Goal: Task Accomplishment & Management: Manage account settings

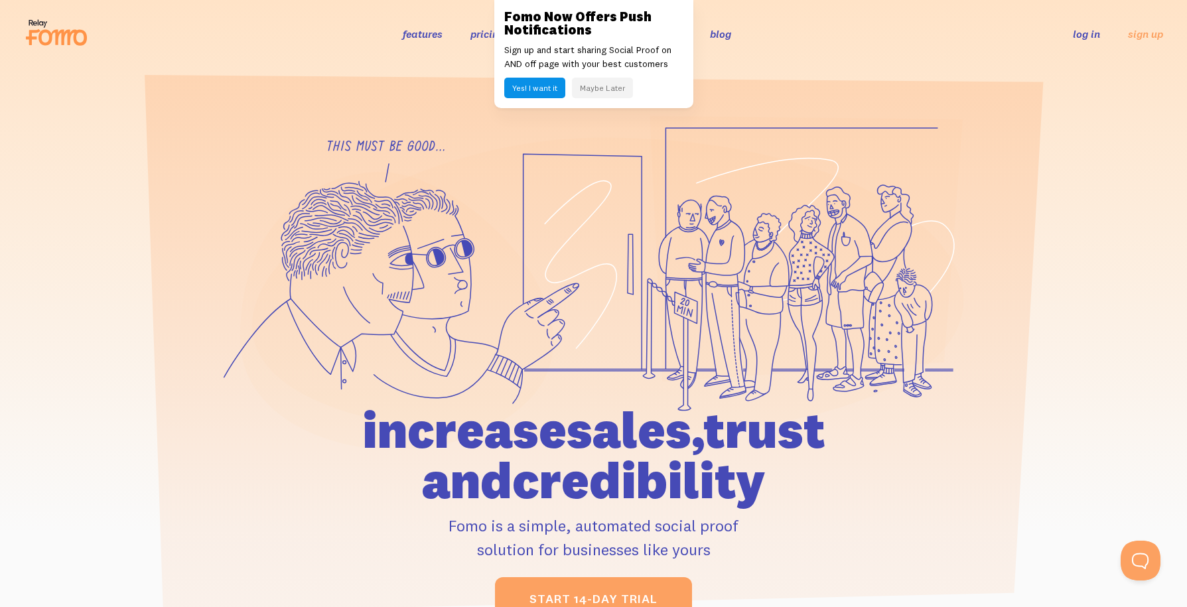
click at [1075, 35] on link "log in" at bounding box center [1086, 33] width 27 height 13
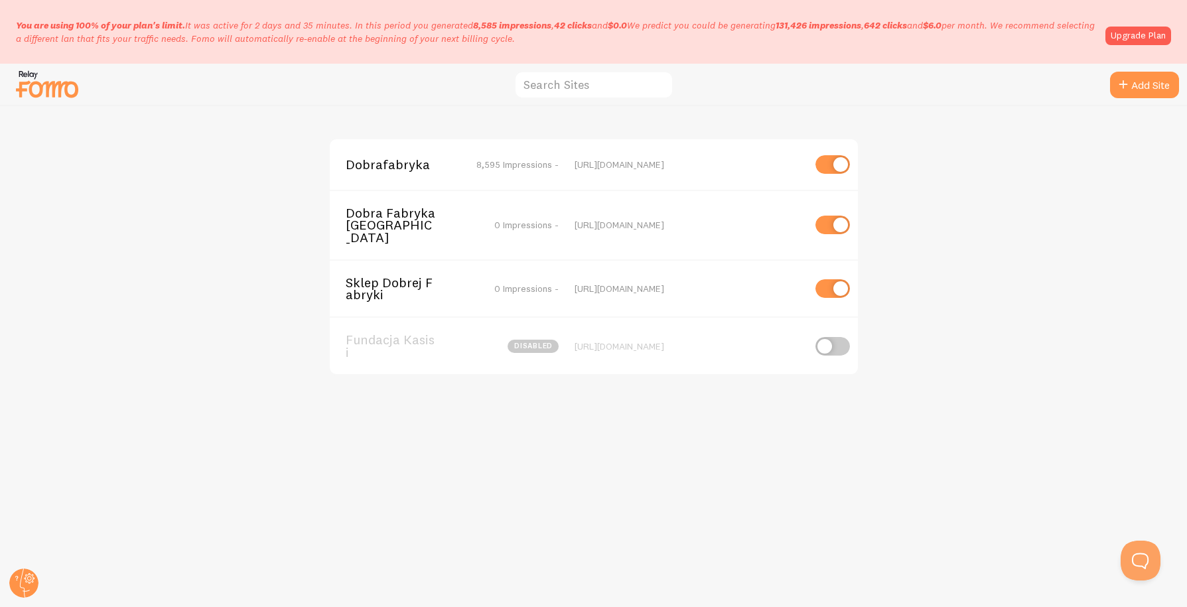
click at [383, 169] on span "Dobrafabryka" at bounding box center [399, 165] width 107 height 12
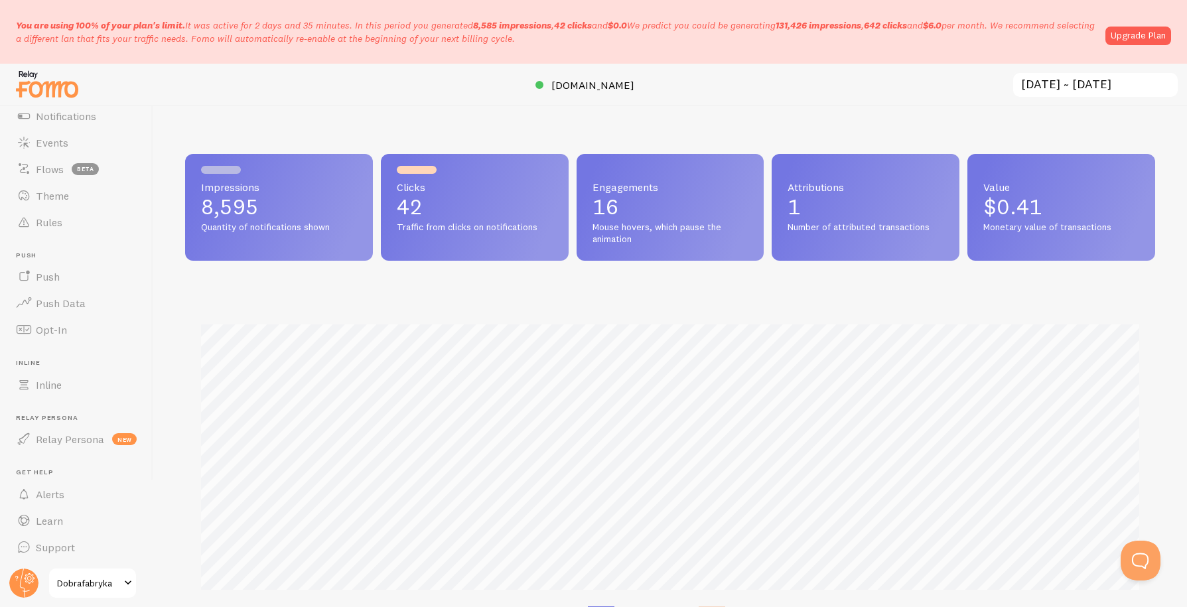
scroll to position [111, 0]
click at [104, 583] on span "Dobrafabryka" at bounding box center [88, 583] width 63 height 16
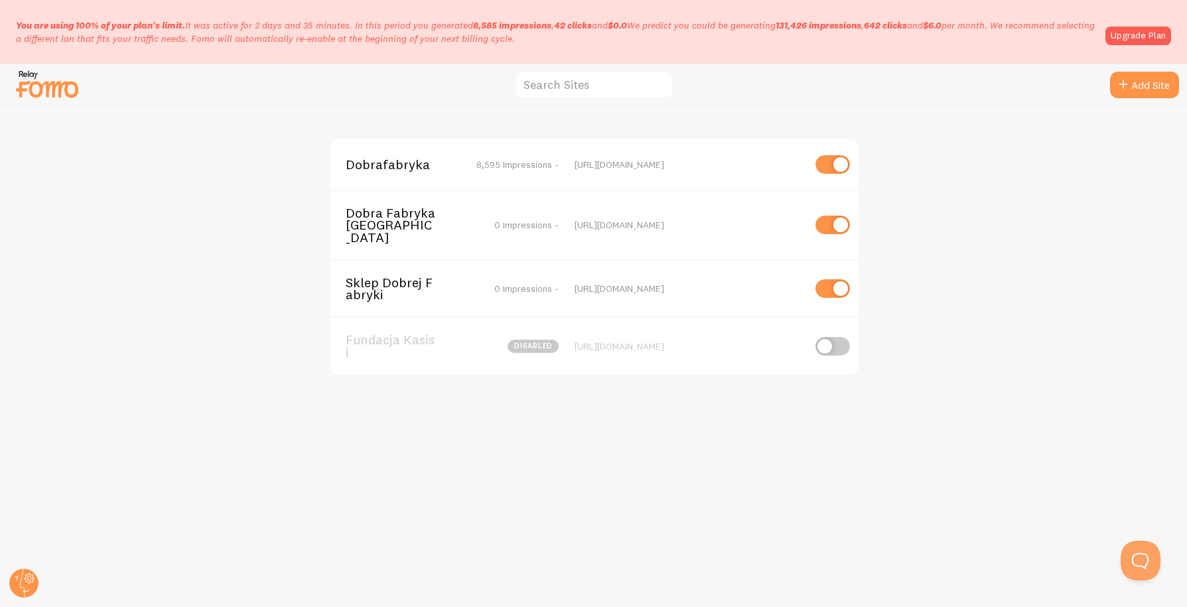
click at [398, 163] on span "Dobrafabryka" at bounding box center [399, 165] width 107 height 12
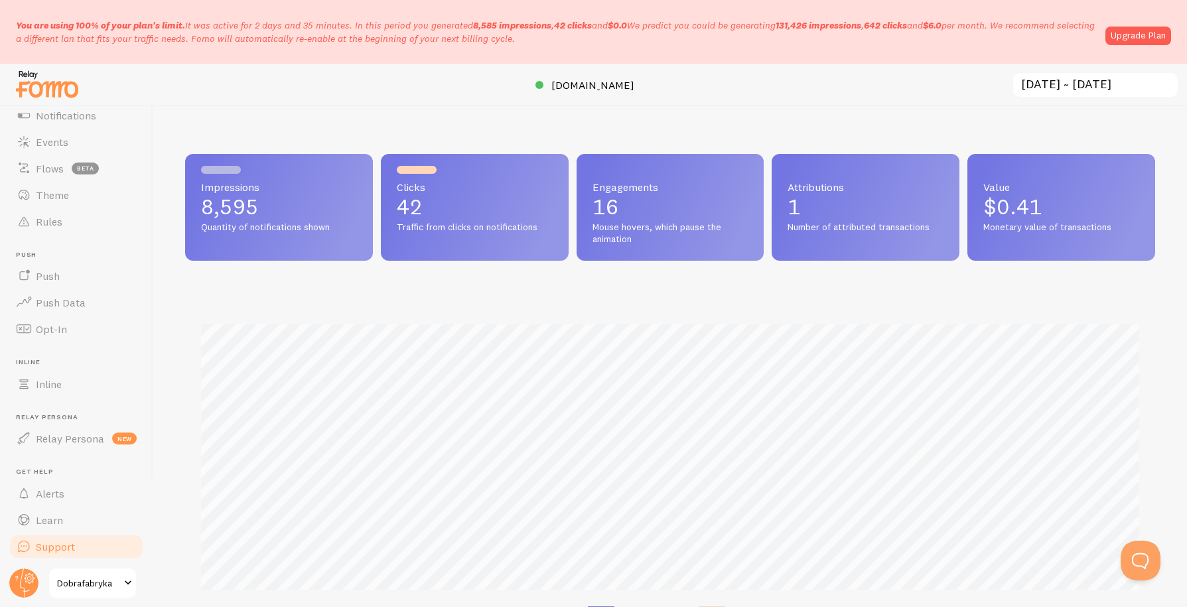
scroll to position [111, 0]
click at [102, 587] on span "Dobrafabryka" at bounding box center [88, 583] width 63 height 16
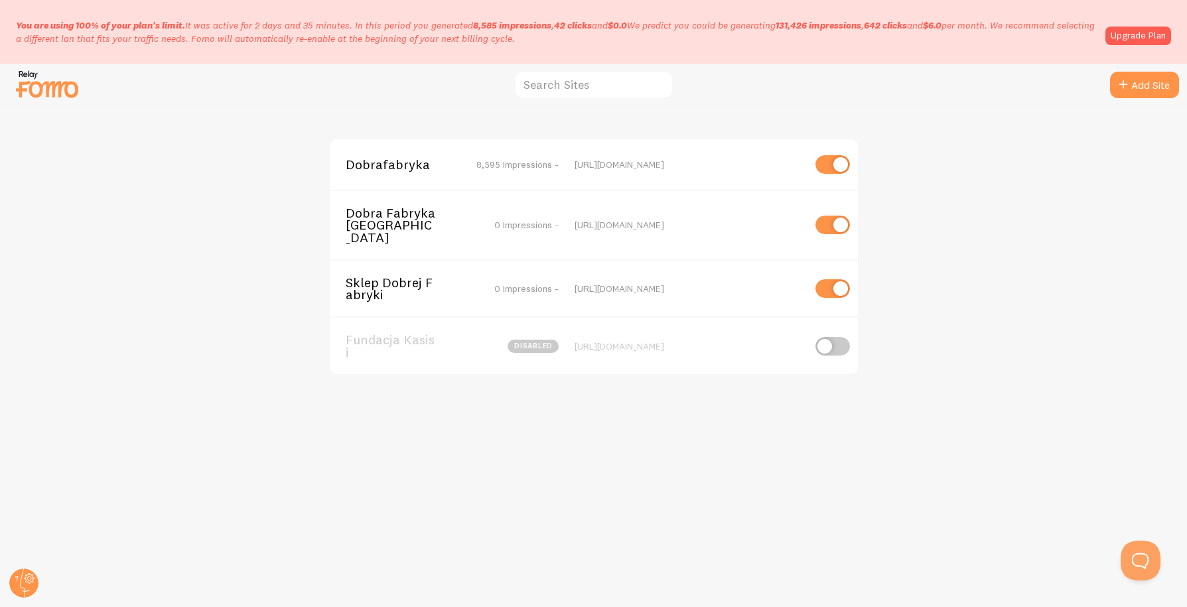
click at [382, 165] on span "Dobrafabryka" at bounding box center [399, 165] width 107 height 12
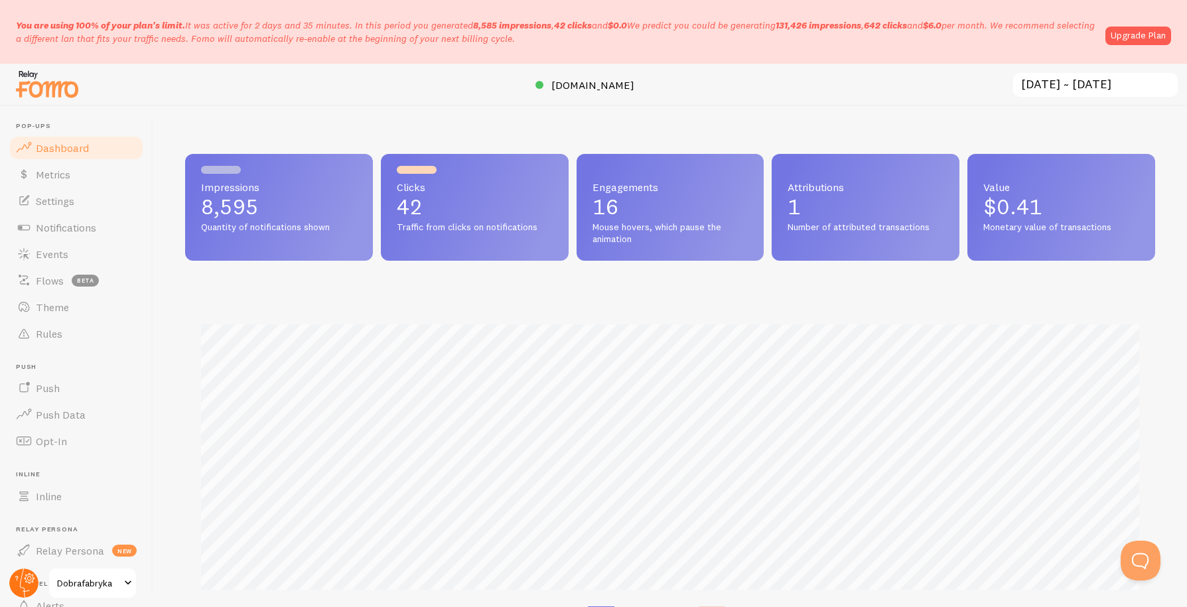
scroll to position [348, 970]
click at [17, 587] on circle at bounding box center [23, 583] width 29 height 29
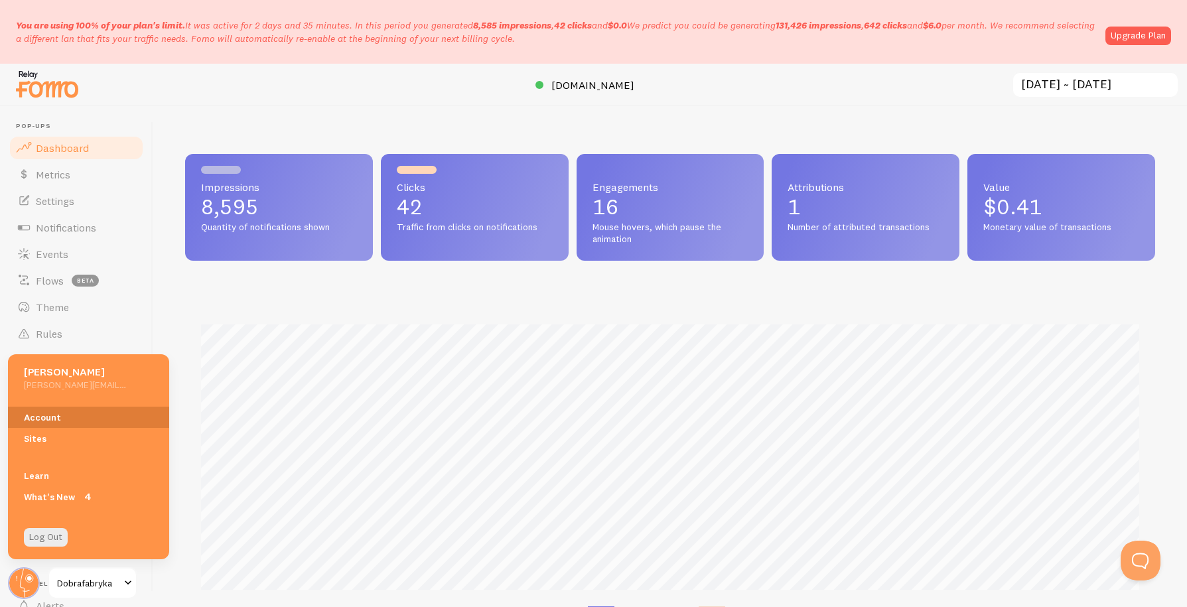
click at [60, 409] on link "Account" at bounding box center [88, 417] width 161 height 21
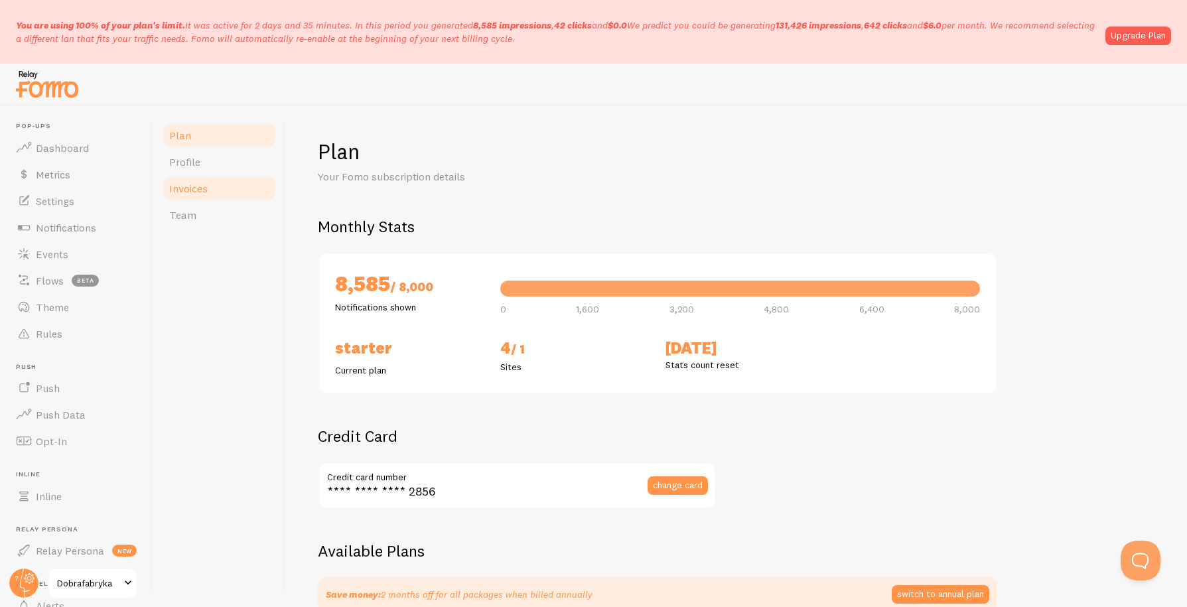
click at [208, 186] on span "Invoices" at bounding box center [188, 188] width 38 height 13
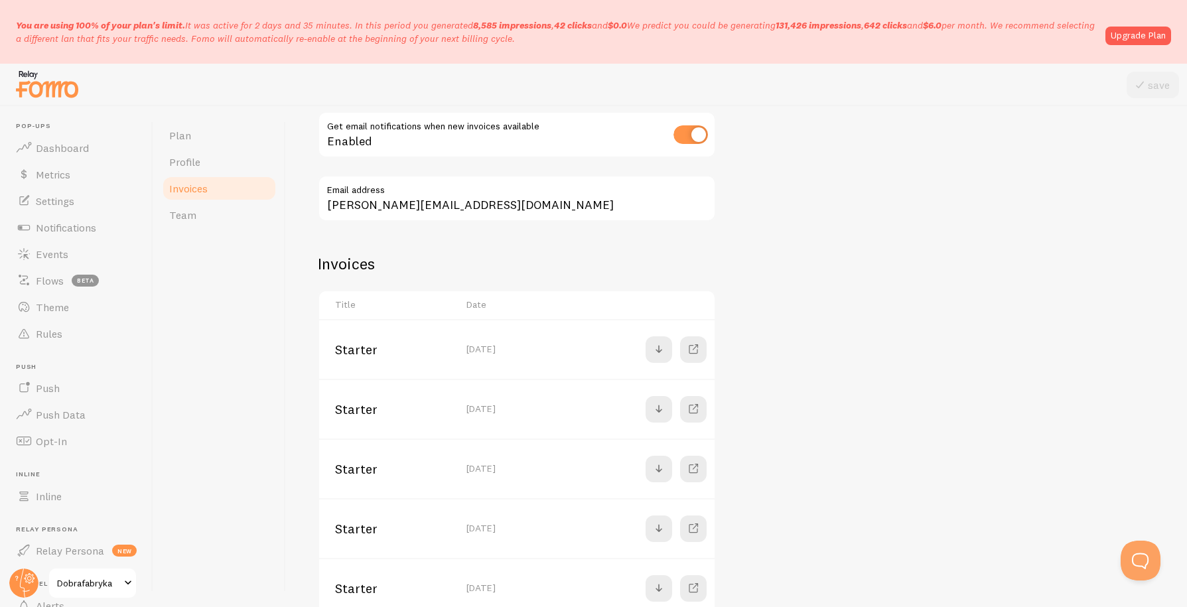
scroll to position [261, 0]
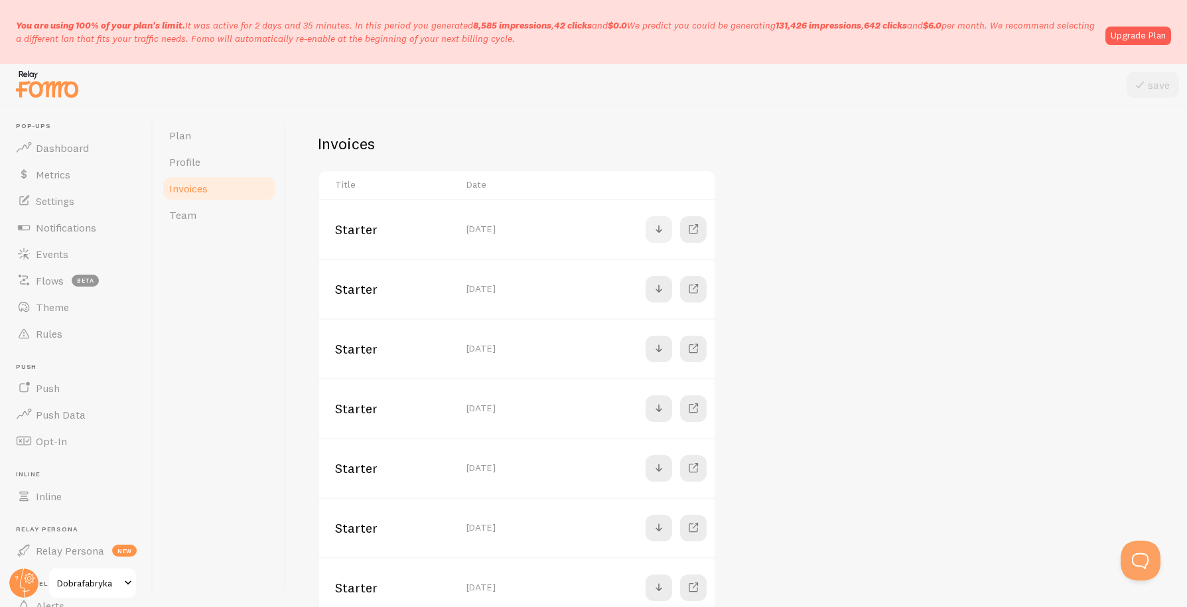
click at [661, 229] on span at bounding box center [659, 230] width 16 height 16
